Goal: Navigation & Orientation: Understand site structure

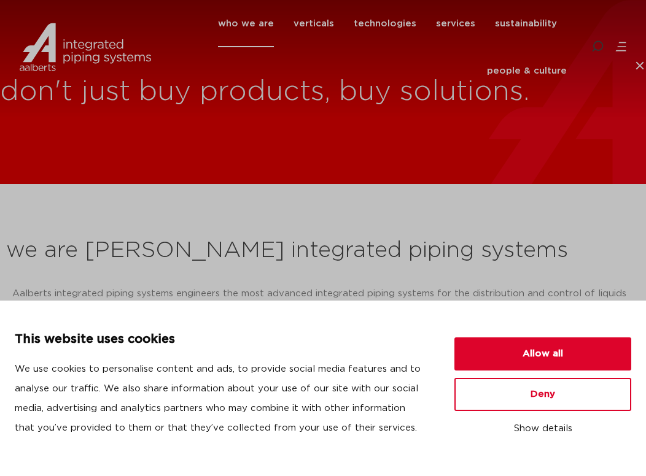
scroll to position [245, 0]
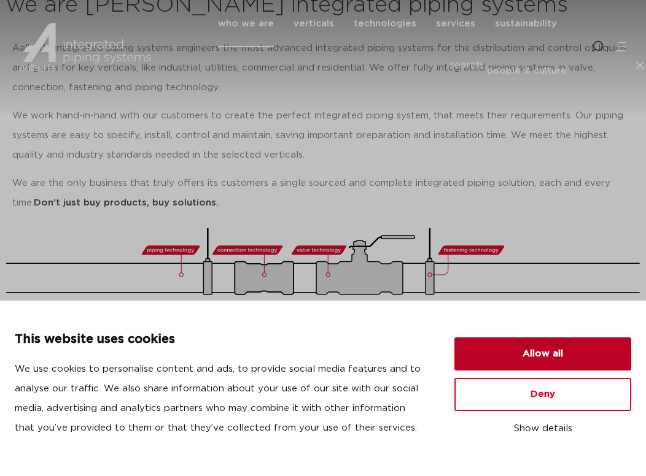
click at [566, 355] on button "Allow all" at bounding box center [542, 354] width 177 height 33
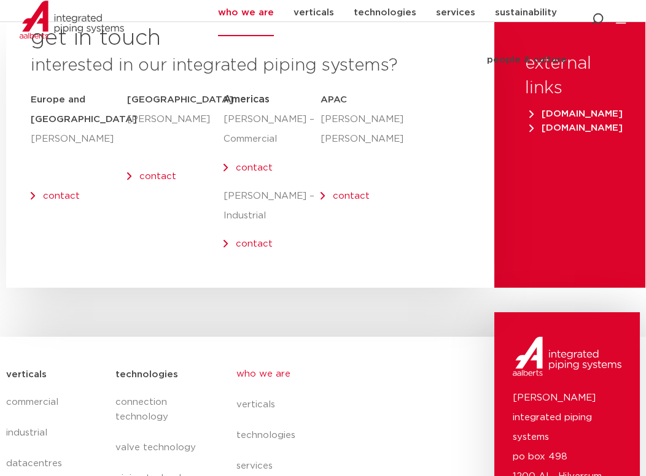
scroll to position [5728, 0]
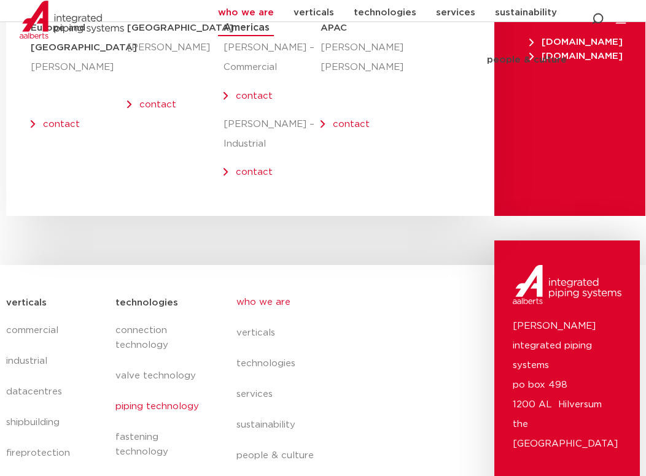
click at [140, 392] on link "piping technology" at bounding box center [163, 407] width 96 height 31
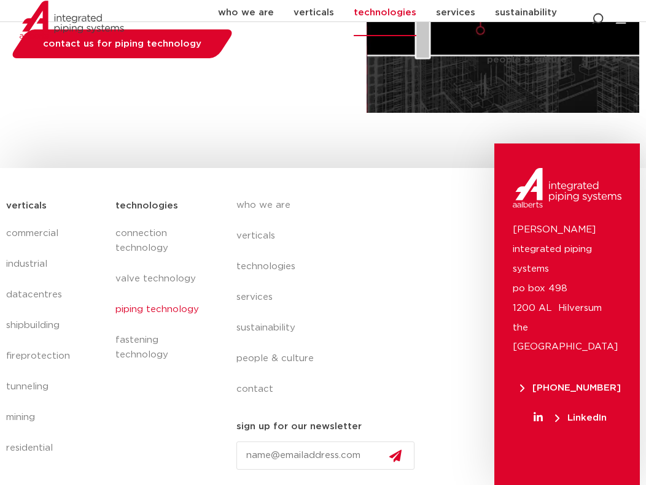
scroll to position [307, 0]
click at [255, 231] on link "verticals" at bounding box center [330, 236] width 188 height 31
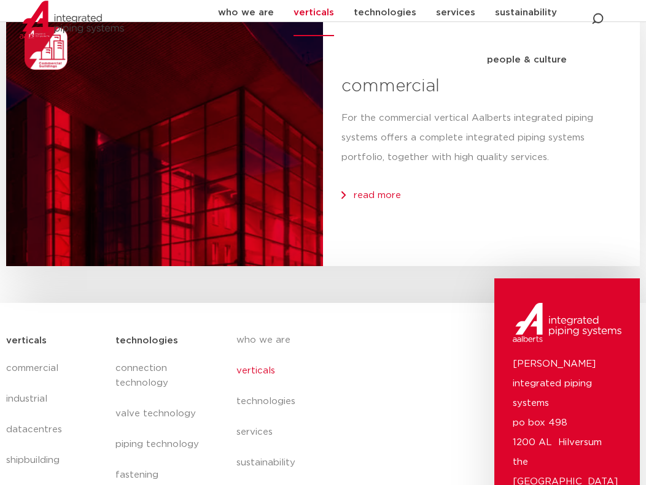
scroll to position [2946, 0]
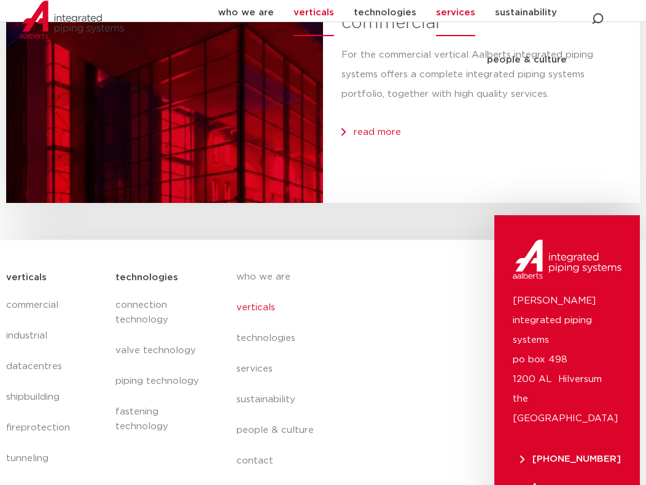
click at [455, 21] on link "services" at bounding box center [455, 12] width 39 height 47
